Goal: Information Seeking & Learning: Check status

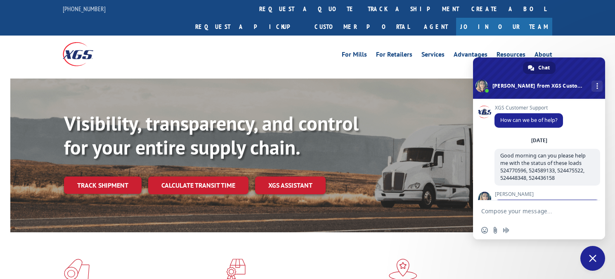
scroll to position [651, 0]
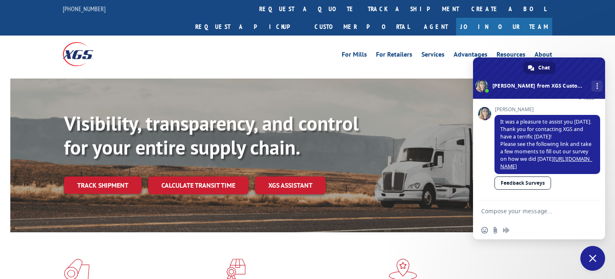
click at [495, 208] on textarea "Compose your message..." at bounding box center [530, 210] width 99 height 21
paste textarea "Good morning can you please help me with the status of these loads 524734647, 5…"
type textarea "Good morning can you please help me with the status of these loads 524734647, 5…"
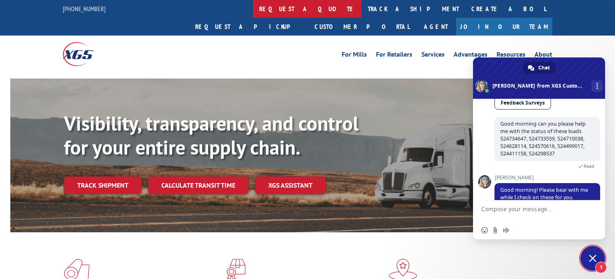
scroll to position [737, 0]
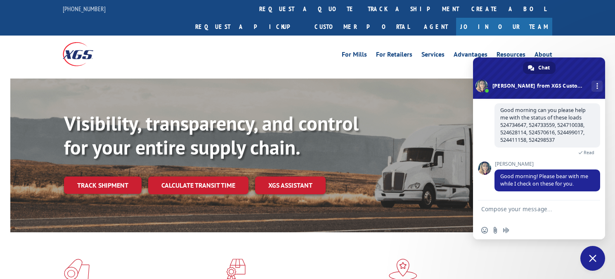
click at [515, 208] on textarea "Compose your message..." at bounding box center [530, 210] width 99 height 21
type textarea "t"
type textarea "NP"
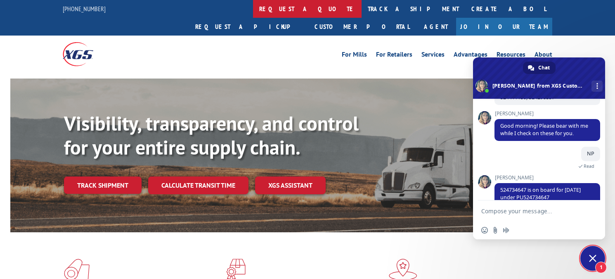
scroll to position [793, 0]
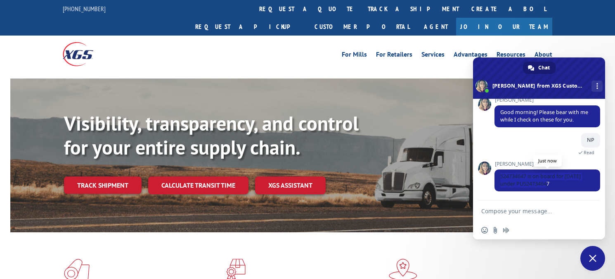
drag, startPoint x: 566, startPoint y: 188, endPoint x: 499, endPoint y: 176, distance: 67.9
click at [499, 176] on span "524734647 is on board for [DATE] under PU524734647" at bounding box center [547, 180] width 106 height 22
copy span "524734647 is on board for [DATE] under PU524734647"
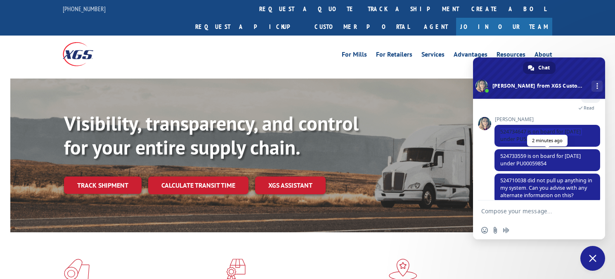
scroll to position [856, 0]
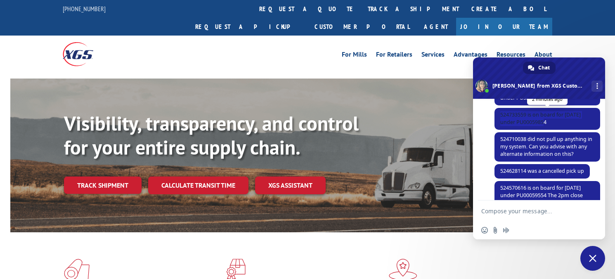
drag, startPoint x: 550, startPoint y: 144, endPoint x: 497, endPoint y: 139, distance: 53.5
click at [497, 130] on span "524733559 is on board for [DATE] under PU00059854" at bounding box center [547, 119] width 106 height 22
copy span "524733559 is on board for [DATE] under PU00059854"
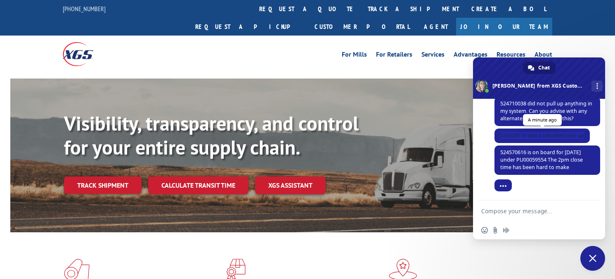
drag, startPoint x: 586, startPoint y: 133, endPoint x: 496, endPoint y: 134, distance: 89.5
click at [496, 134] on span "524628114 was a cancelled pick up" at bounding box center [541, 135] width 95 height 14
copy span "524628114 was a cancelled pick up"
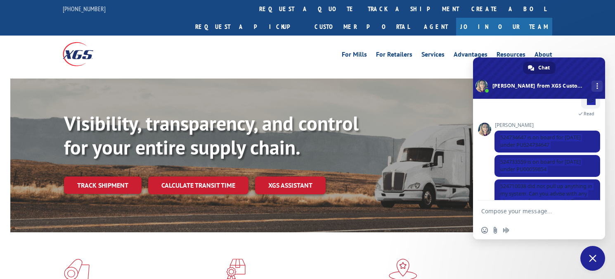
scroll to position [782, 0]
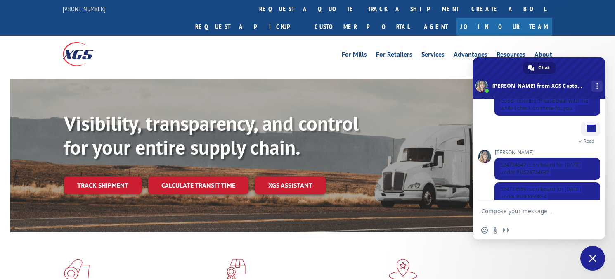
drag, startPoint x: 587, startPoint y: 121, endPoint x: 490, endPoint y: 98, distance: 99.3
click at [490, 98] on div "Chat [PERSON_NAME] from XGS Customer Support More channels Continue on Email Co…" at bounding box center [539, 148] width 132 height 182
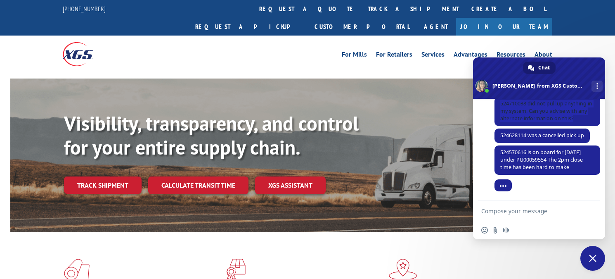
click at [523, 115] on span "524710038 did not pull up anything in my system. Can you advise with any altern…" at bounding box center [546, 111] width 92 height 22
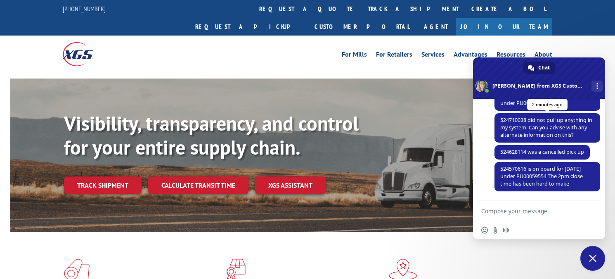
scroll to position [922, 0]
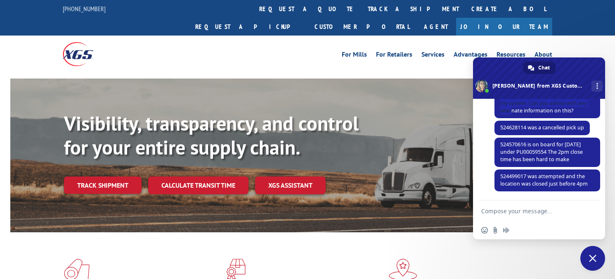
drag, startPoint x: 500, startPoint y: 112, endPoint x: 521, endPoint y: 113, distance: 20.7
click at [521, 113] on span "524710038 did not pull up anything in my system. Can you advise with any altern…" at bounding box center [546, 103] width 92 height 22
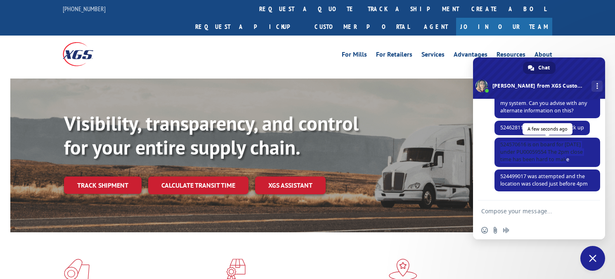
drag, startPoint x: 521, startPoint y: 113, endPoint x: 495, endPoint y: 147, distance: 42.8
click at [495, 147] on span "524570616 is on board for [DATE] under PU00059554 The 2pm close time has been h…" at bounding box center [547, 151] width 106 height 29
copy span "524570616 is on board for [DATE] under PU00059554 The 2pm close time has been h…"
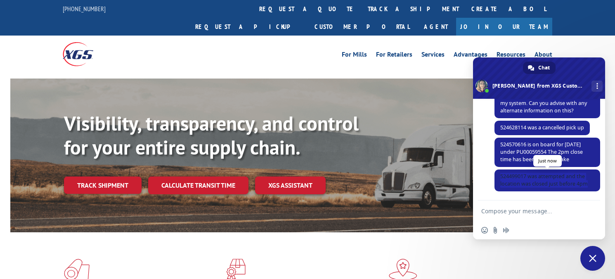
drag, startPoint x: 588, startPoint y: 184, endPoint x: 499, endPoint y: 172, distance: 89.8
click at [499, 172] on span "524499017 was attempted and the location was closed just before 4pm" at bounding box center [547, 180] width 106 height 22
copy span "524499017 was attempted and the location was closed just before 4pm"
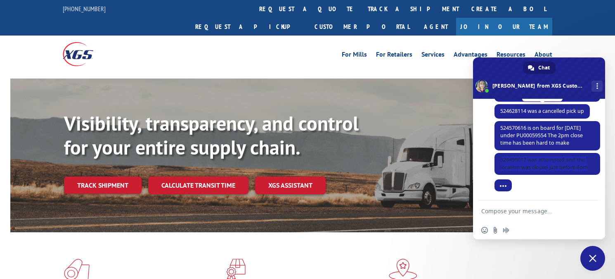
scroll to position [897, 0]
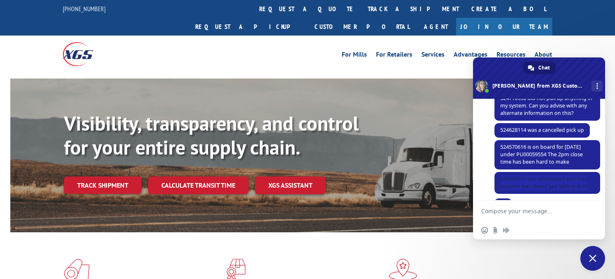
click at [511, 116] on span "524710038 did not pull up anything in my system. Can you advise with any altern…" at bounding box center [546, 105] width 92 height 22
copy span "524710038"
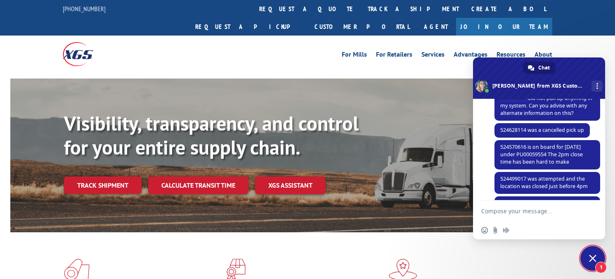
scroll to position [946, 0]
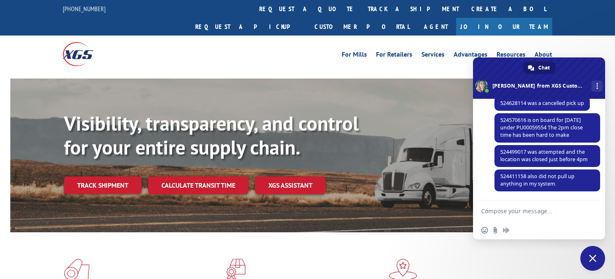
click at [499, 204] on textarea "Compose your message..." at bounding box center [530, 210] width 99 height 21
paste textarea "524710038"
click at [523, 208] on textarea "for 524710038" at bounding box center [530, 210] width 99 height 21
paste textarea "[GEOGRAPHIC_DATA]"
type textarea "for 524710038 [GEOGRAPHIC_DATA]"
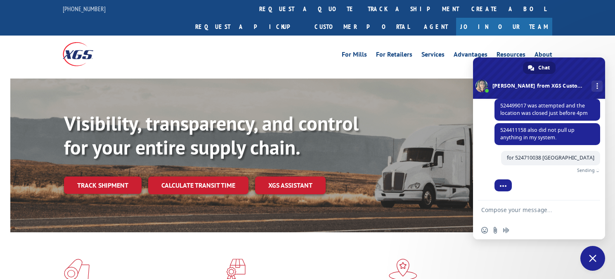
scroll to position [990, 0]
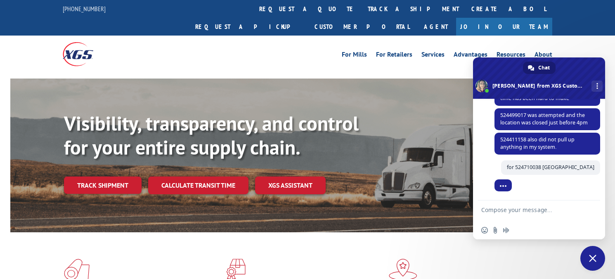
click at [495, 203] on textarea "Compose your message..." at bounding box center [530, 210] width 99 height 21
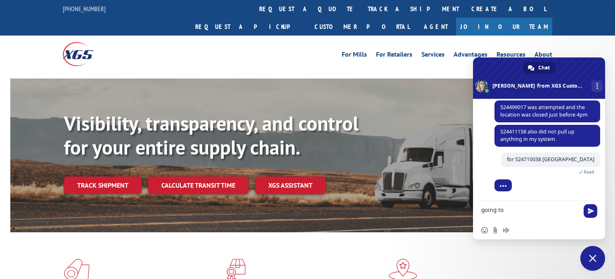
paste textarea "60538"
type textarea "going to 60538"
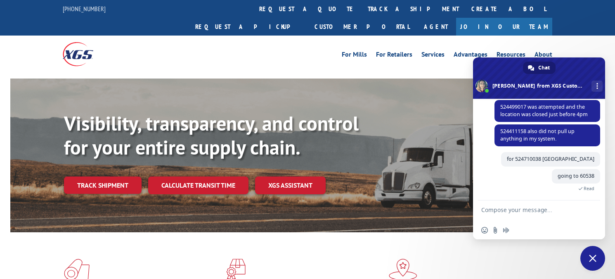
scroll to position [1042, 0]
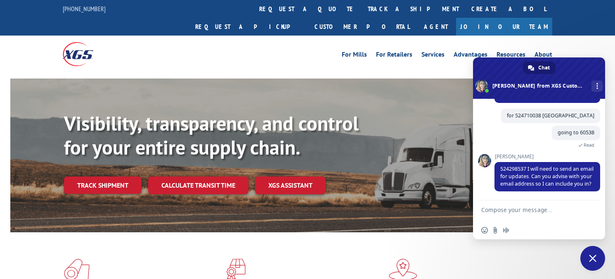
click at [492, 211] on textarea "Compose your message..." at bounding box center [530, 210] width 99 height 21
type textarea "[EMAIL_ADDRESS][DOMAIN_NAME]"
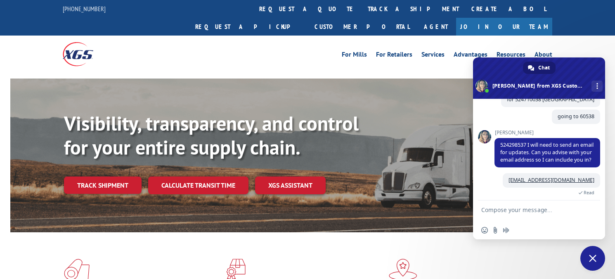
scroll to position [979, 0]
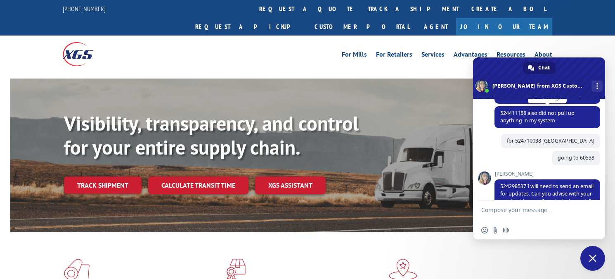
click at [513, 124] on span "524411158 also did not pull up anything in my system." at bounding box center [537, 116] width 74 height 14
copy span "524411158"
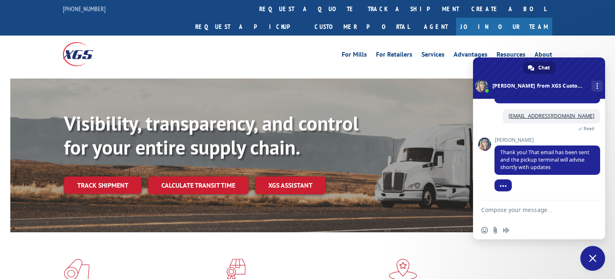
click at [528, 215] on textarea "Compose your message..." at bounding box center [530, 210] width 99 height 21
paste textarea "for 524411158 HQ PACK PU Zip code 94560 going to 97062"
type textarea "for 524411158 HQ PACK PU Zip code 94560 going to 97062"
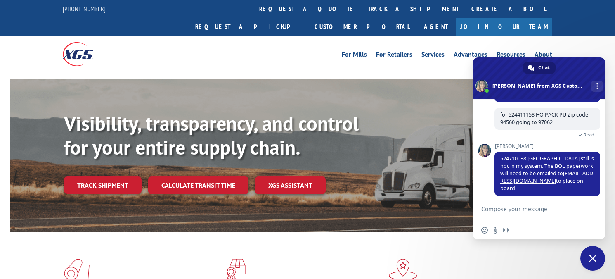
scroll to position [1191, 0]
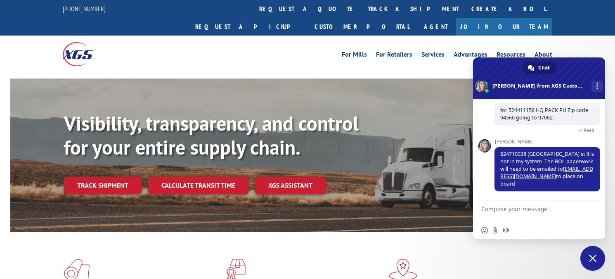
click at [518, 213] on textarea "Compose your message..." at bounding box center [530, 210] width 99 height 21
type textarea "ok"
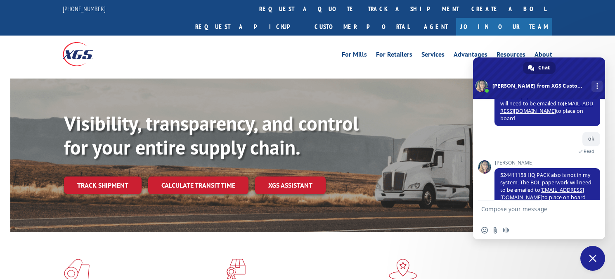
scroll to position [1269, 0]
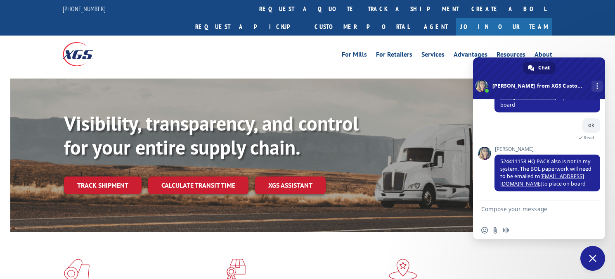
click at [494, 211] on textarea "Compose your message..." at bounding box center [530, 210] width 99 height 21
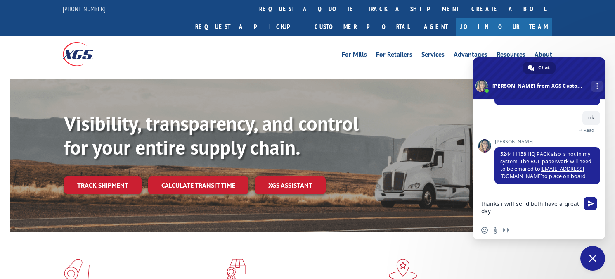
type textarea "thanks i will send both have a great day"
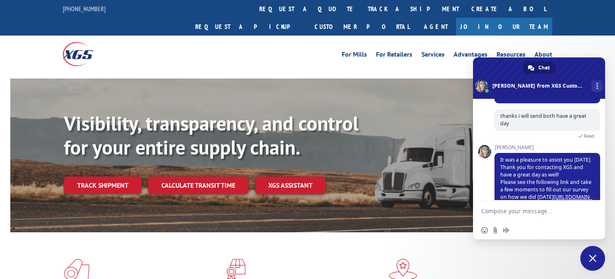
scroll to position [1387, 0]
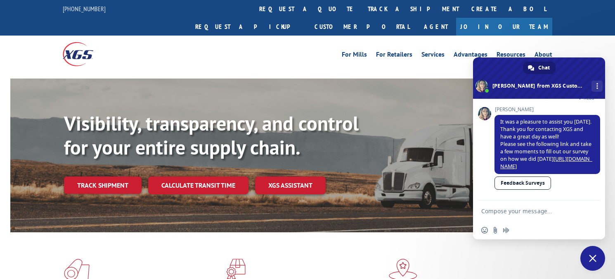
click at [517, 181] on link "Feedback Surveys" at bounding box center [522, 182] width 57 height 13
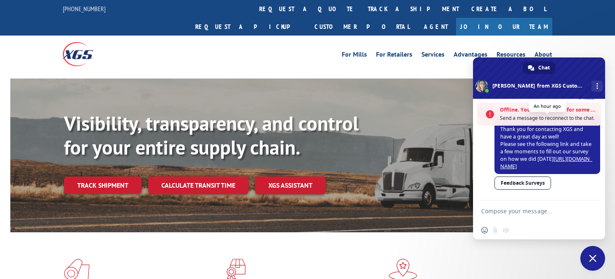
scroll to position [1414, 0]
click at [489, 115] on span at bounding box center [490, 114] width 8 height 9
click at [590, 256] on span "Close chat" at bounding box center [592, 257] width 7 height 7
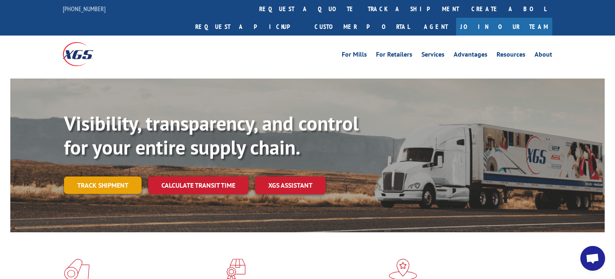
click at [102, 176] on link "Track shipment" at bounding box center [103, 184] width 78 height 17
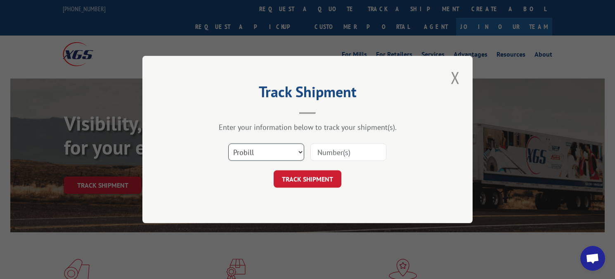
click at [300, 152] on select "Select category... Probill BOL PO" at bounding box center [266, 151] width 76 height 17
select select "bol"
click at [228, 143] on select "Select category... Probill BOL PO" at bounding box center [266, 151] width 76 height 17
click at [326, 151] on input at bounding box center [348, 151] width 76 height 17
paste input "524298537"
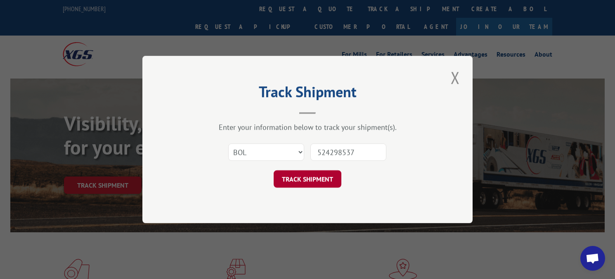
type input "524298537"
click at [303, 177] on button "TRACK SHIPMENT" at bounding box center [308, 178] width 68 height 17
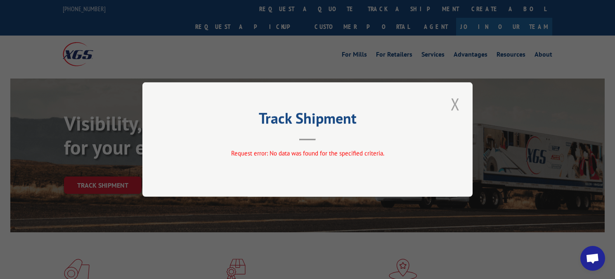
drag, startPoint x: 455, startPoint y: 106, endPoint x: 443, endPoint y: 132, distance: 29.2
click at [454, 106] on button "Close modal" at bounding box center [455, 103] width 14 height 23
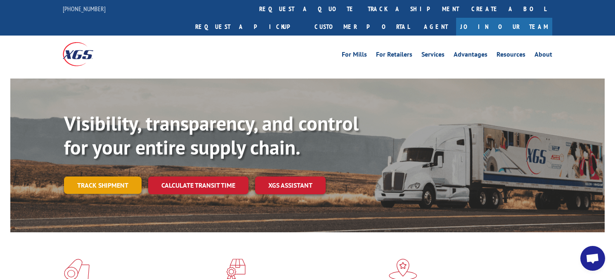
click at [113, 176] on link "Track shipment" at bounding box center [103, 184] width 78 height 17
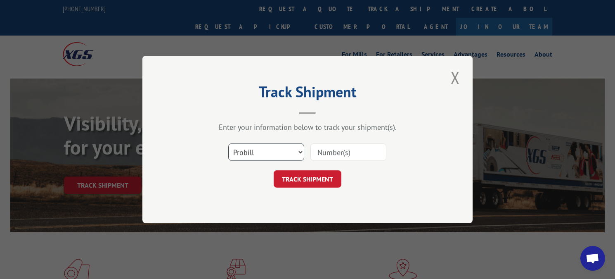
click at [298, 153] on select "Select category... Probill BOL PO" at bounding box center [266, 151] width 76 height 17
select select "bol"
click at [228, 143] on select "Select category... Probill BOL PO" at bounding box center [266, 151] width 76 height 17
click at [333, 156] on input at bounding box center [348, 151] width 76 height 17
paste input "524298537"
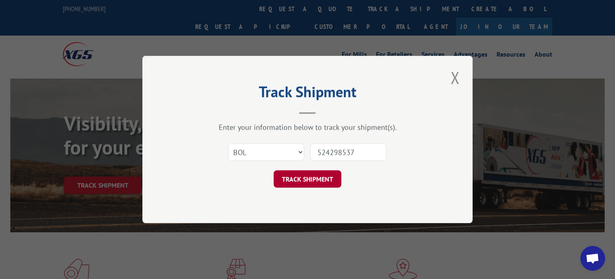
type input "524298537"
click at [309, 175] on button "TRACK SHIPMENT" at bounding box center [308, 178] width 68 height 17
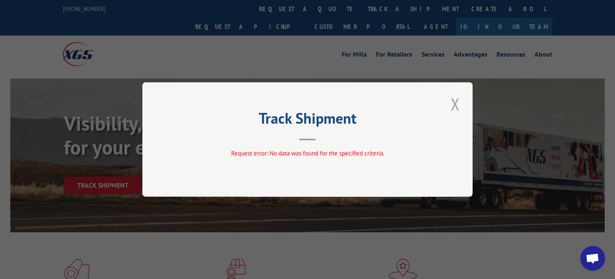
click at [456, 107] on button "Close modal" at bounding box center [455, 103] width 14 height 23
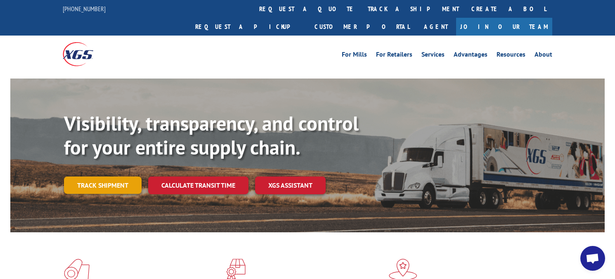
click at [114, 176] on link "Track shipment" at bounding box center [103, 184] width 78 height 17
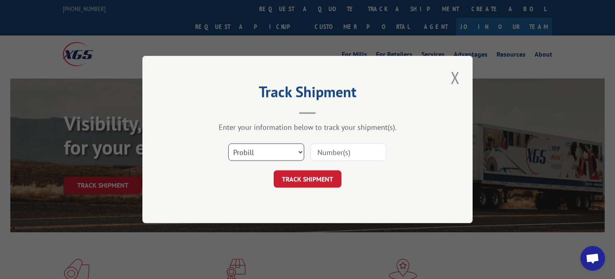
drag, startPoint x: 289, startPoint y: 148, endPoint x: 291, endPoint y: 154, distance: 6.7
click at [289, 148] on select "Select category... Probill BOL PO" at bounding box center [266, 151] width 76 height 17
select select "po"
click at [228, 143] on select "Select category... Probill BOL PO" at bounding box center [266, 151] width 76 height 17
click at [330, 157] on input at bounding box center [348, 151] width 76 height 17
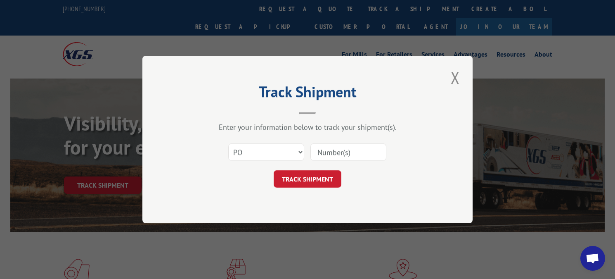
paste input "524298537"
type input "524298537"
click at [307, 179] on button "TRACK SHIPMENT" at bounding box center [308, 178] width 68 height 17
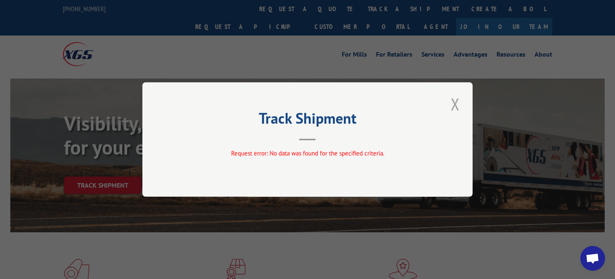
click at [456, 110] on button "Close modal" at bounding box center [455, 103] width 14 height 23
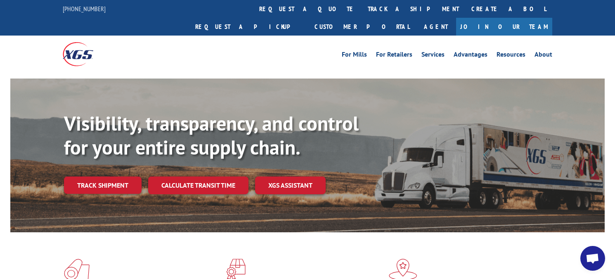
click at [593, 262] on span "Open chat" at bounding box center [593, 259] width 14 height 12
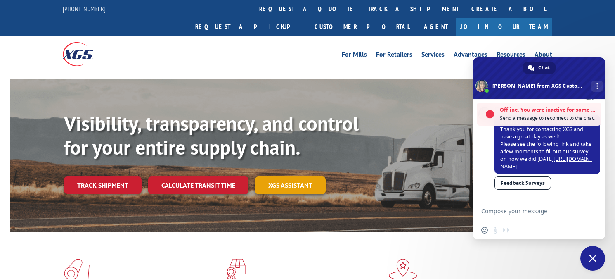
click at [273, 176] on link "XGS ASSISTANT" at bounding box center [290, 185] width 71 height 18
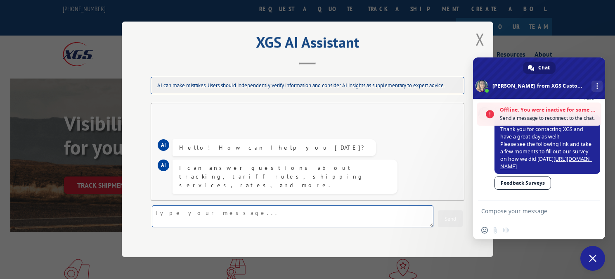
click at [209, 215] on textarea at bounding box center [292, 217] width 281 height 22
paste textarea "524298537"
type textarea "524298537"
drag, startPoint x: 444, startPoint y: 214, endPoint x: 443, endPoint y: 220, distance: 5.8
click at [444, 214] on button "Send" at bounding box center [450, 218] width 25 height 17
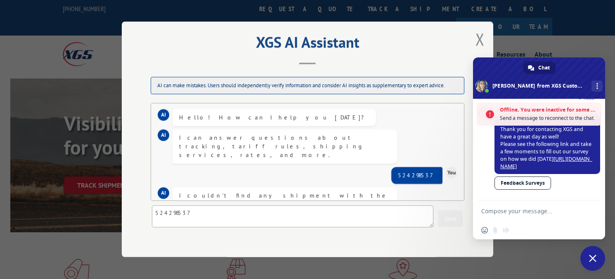
scroll to position [23, 0]
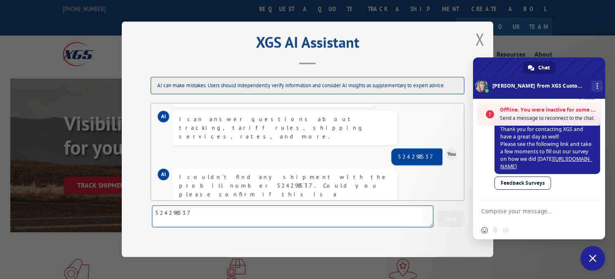
click at [213, 215] on textarea "524298537" at bounding box center [292, 217] width 281 height 22
type textarea "BOL"
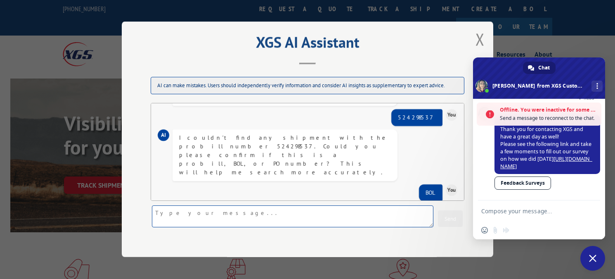
scroll to position [80, 0]
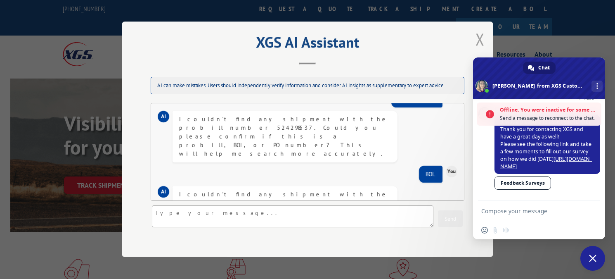
click at [481, 45] on button "Close modal" at bounding box center [480, 39] width 14 height 23
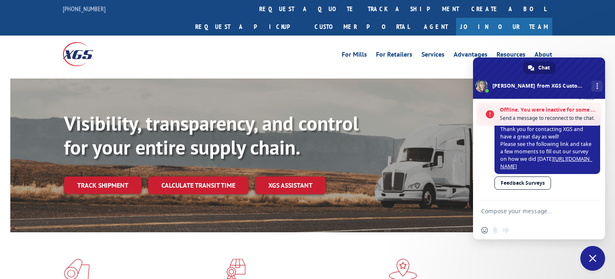
click at [595, 259] on span "Close chat" at bounding box center [592, 257] width 7 height 7
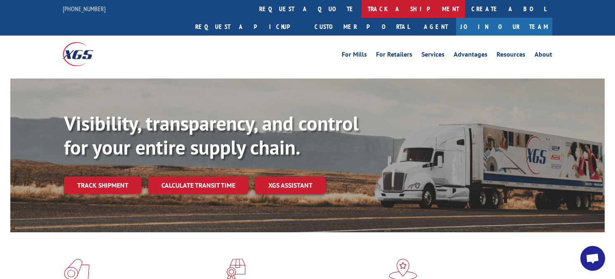
click at [361, 14] on link "track a shipment" at bounding box center [413, 9] width 104 height 18
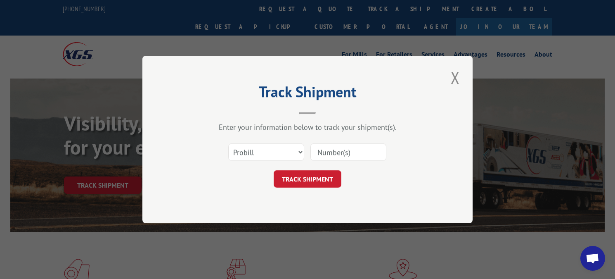
click at [459, 79] on button "Close modal" at bounding box center [455, 77] width 14 height 23
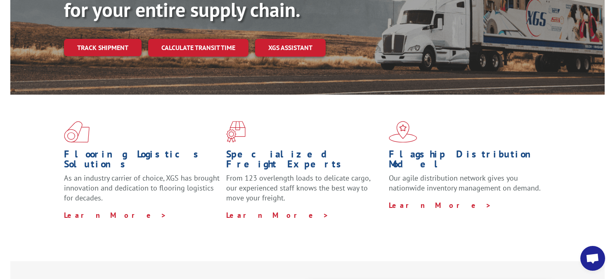
scroll to position [0, 0]
